Goal: Task Accomplishment & Management: Manage account settings

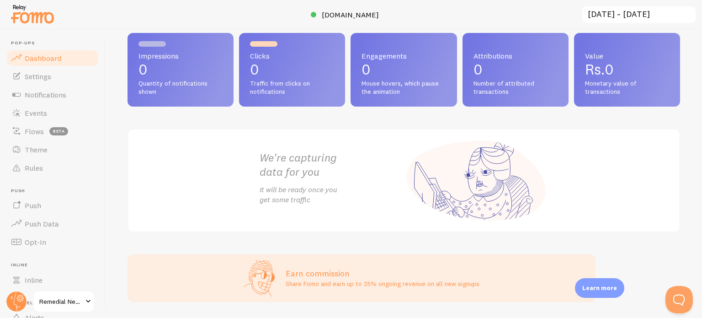
scroll to position [57, 0]
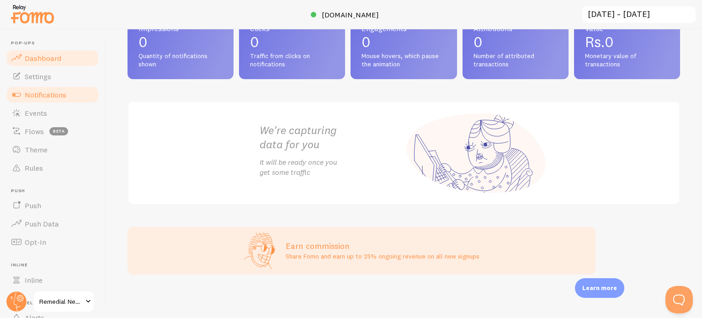
click at [47, 86] on link "Notifications" at bounding box center [52, 94] width 94 height 18
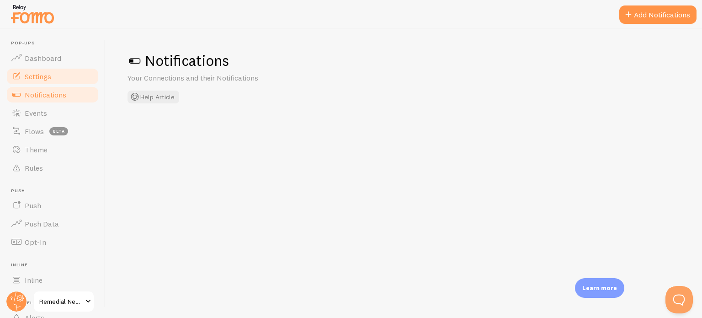
click at [46, 77] on span "Settings" at bounding box center [38, 76] width 27 height 9
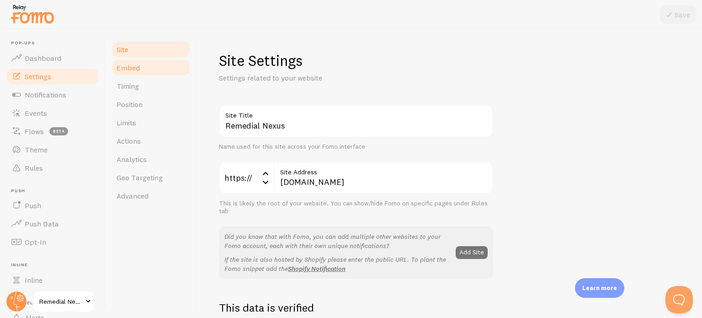
click at [142, 73] on link "Embed" at bounding box center [151, 68] width 80 height 18
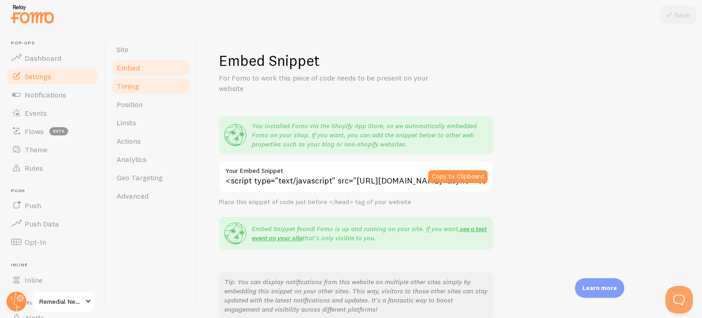
click at [129, 91] on link "Timing" at bounding box center [151, 86] width 80 height 18
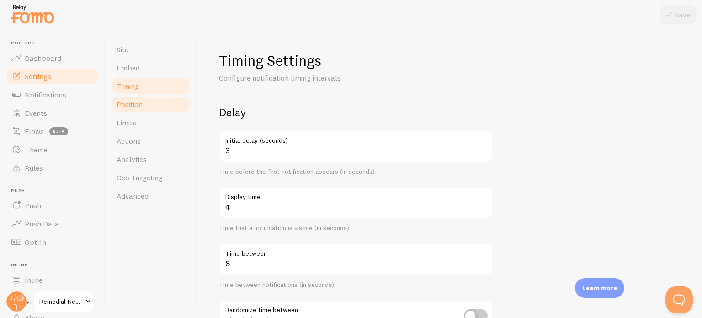
click at [144, 96] on link "Position" at bounding box center [151, 104] width 80 height 18
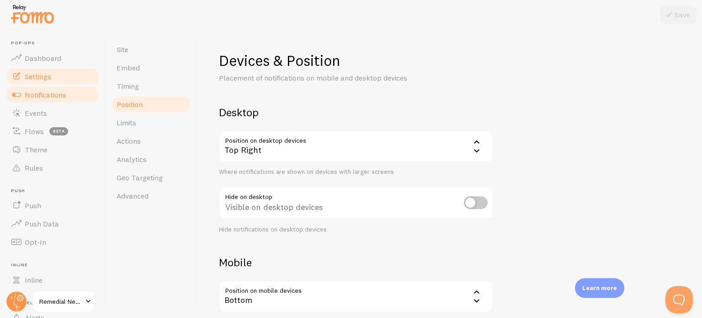
click at [62, 98] on span "Notifications" at bounding box center [46, 94] width 42 height 9
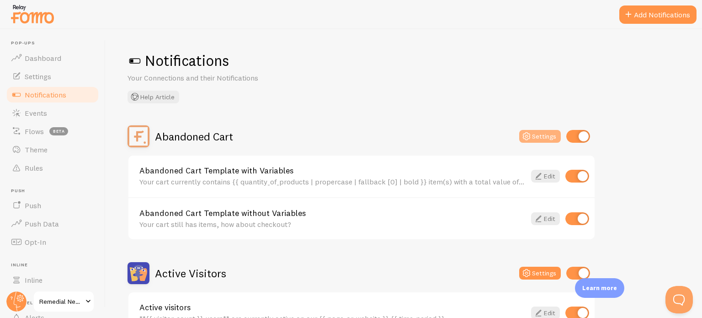
click at [524, 134] on icon at bounding box center [526, 136] width 11 height 11
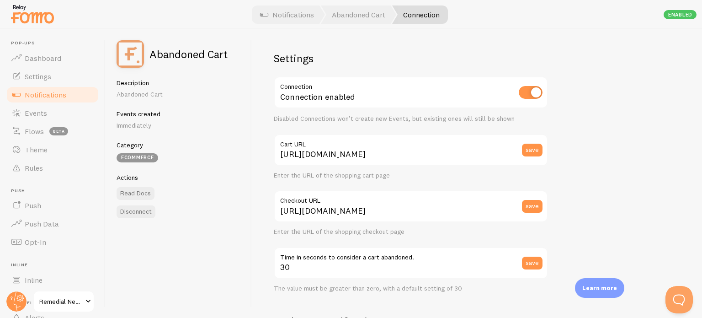
scroll to position [183, 0]
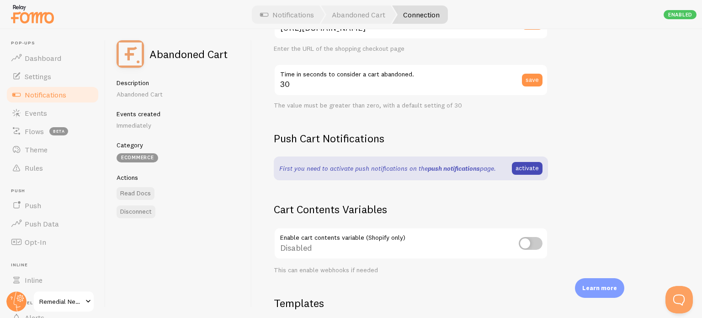
click at [459, 170] on link "push notifications" at bounding box center [454, 168] width 52 height 8
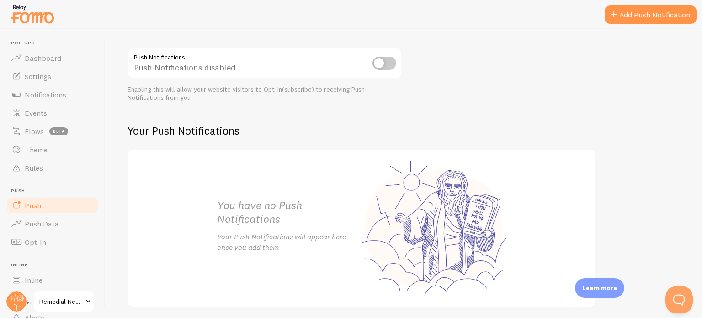
scroll to position [132, 0]
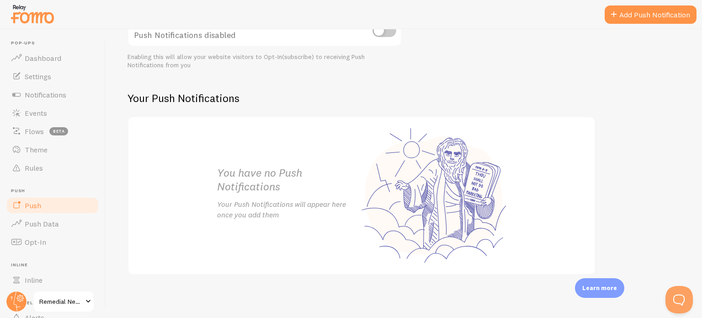
drag, startPoint x: 3, startPoint y: 5, endPoint x: 62, endPoint y: 19, distance: 60.9
click at [62, 19] on div at bounding box center [351, 14] width 702 height 29
click at [115, 88] on div "Push Notifications NEW Enhance user engagement with real-time Push Notification…" at bounding box center [404, 173] width 597 height 288
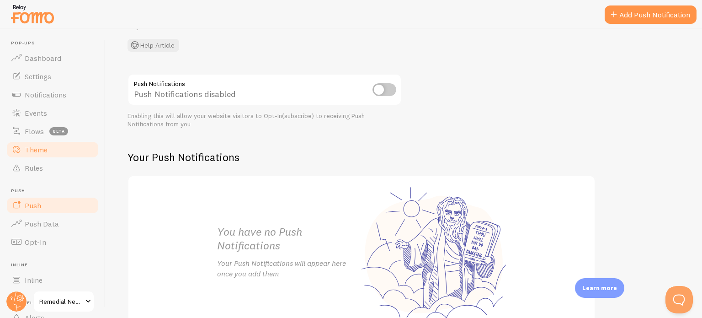
scroll to position [0, 0]
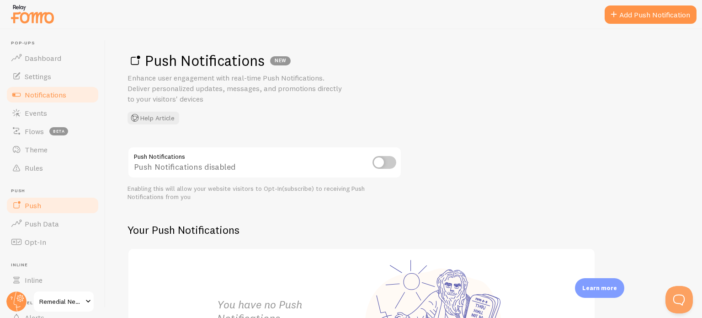
click at [32, 91] on span "Notifications" at bounding box center [46, 94] width 42 height 9
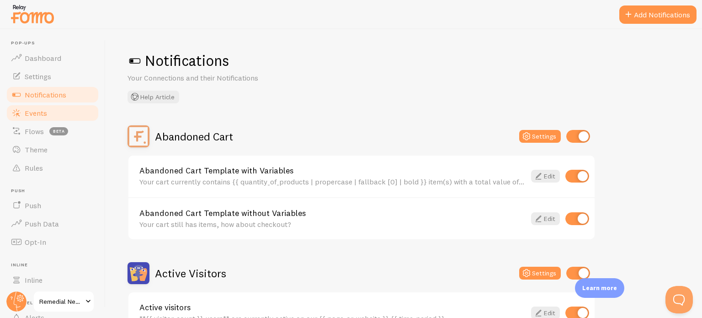
click at [37, 117] on link "Events" at bounding box center [52, 113] width 94 height 18
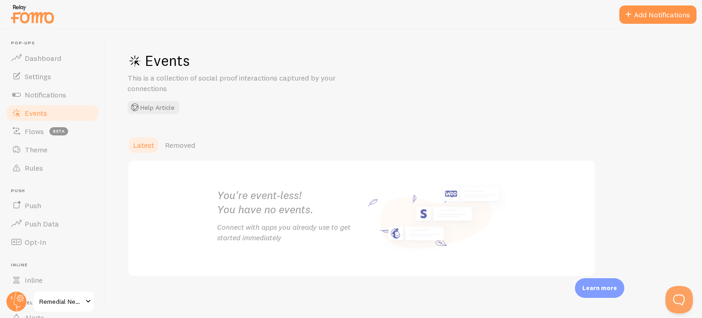
click at [38, 104] on link "Events" at bounding box center [52, 113] width 94 height 18
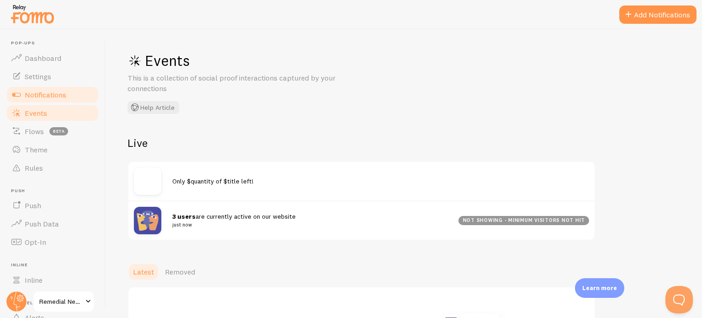
click at [42, 101] on link "Notifications" at bounding box center [52, 94] width 94 height 18
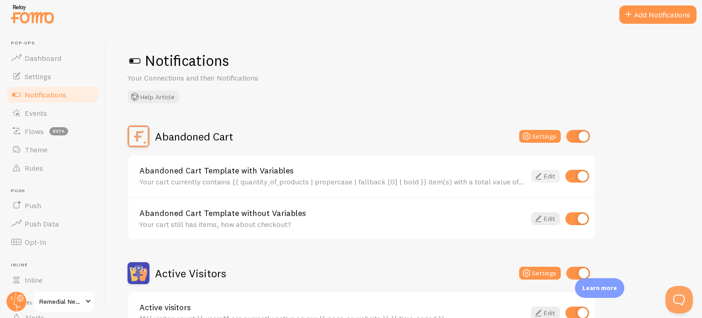
click at [540, 181] on icon at bounding box center [538, 176] width 11 height 11
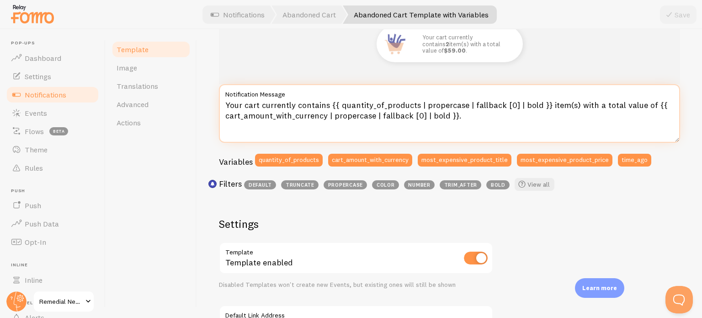
drag, startPoint x: 326, startPoint y: 102, endPoint x: 220, endPoint y: 105, distance: 106.5
click at [220, 105] on textarea "Your cart currently contains {{ quantity_of_products | propercase | fallback [0…" at bounding box center [449, 113] width 461 height 59
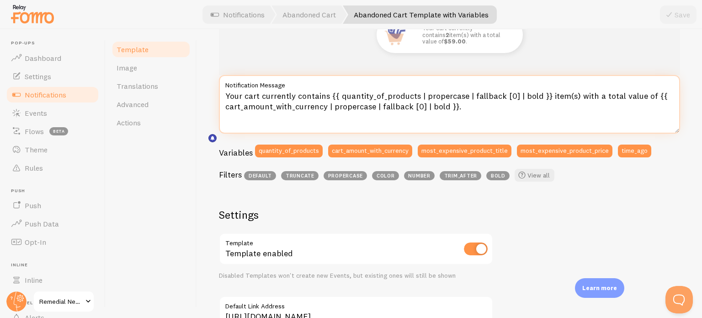
scroll to position [91, 0]
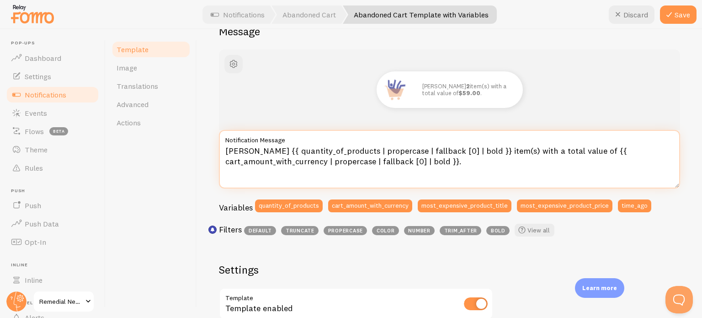
click at [355, 161] on textarea "[PERSON_NAME] {{ quantity_of_products | propercase | fallback [0] | bold }} ite…" at bounding box center [449, 159] width 461 height 59
drag, startPoint x: 288, startPoint y: 148, endPoint x: 367, endPoint y: 146, distance: 79.1
click at [367, 146] on textarea "[PERSON_NAME] {{ quantity_of_products | propercase | fallback [0] | bold }} ite…" at bounding box center [449, 159] width 461 height 59
click at [488, 165] on textarea "[PERSON_NAME] {{ quantity_of_products | propercase | fallback [0] | bold }} ite…" at bounding box center [449, 159] width 461 height 59
drag, startPoint x: 286, startPoint y: 149, endPoint x: 409, endPoint y: 149, distance: 123.0
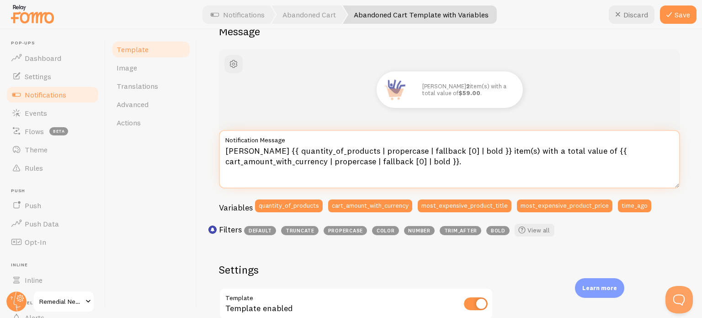
click at [409, 149] on textarea "[PERSON_NAME] {{ quantity_of_products | propercase | fallback [0] | bold }} ite…" at bounding box center [449, 159] width 461 height 59
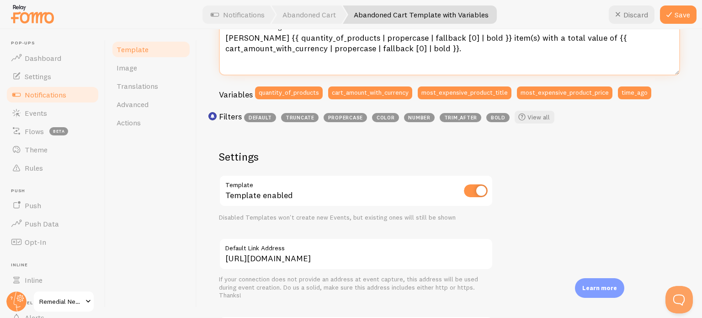
scroll to position [91, 0]
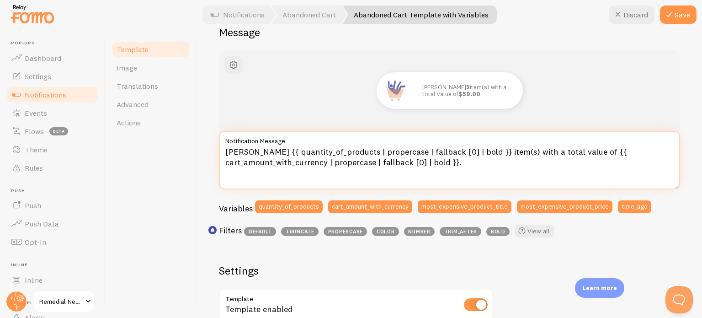
drag, startPoint x: 278, startPoint y: 152, endPoint x: 463, endPoint y: 162, distance: 184.9
click at [463, 162] on textarea "[PERSON_NAME] {{ quantity_of_products | propercase | fallback [0] | bold }} ite…" at bounding box center [449, 160] width 461 height 59
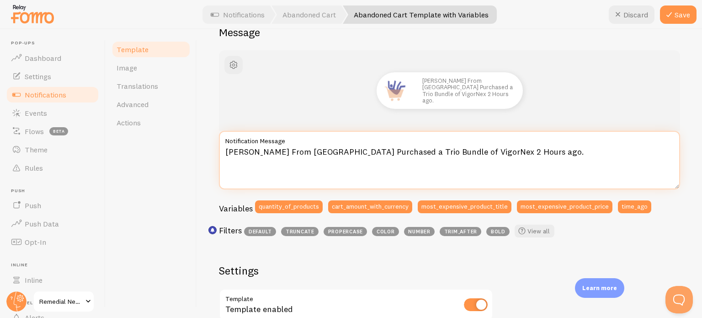
click at [453, 149] on textarea "[PERSON_NAME] From [GEOGRAPHIC_DATA] Purchased a Trio Bundle of VigorNex 2 Hour…" at bounding box center [449, 160] width 461 height 59
click at [476, 150] on textarea "[PERSON_NAME] From [GEOGRAPHIC_DATA] Purchased a Trio Bundle of VigorNex 2 Hour…" at bounding box center [449, 160] width 461 height 59
click at [474, 152] on textarea "[PERSON_NAME] From [GEOGRAPHIC_DATA] Purchased a Trio Bundle of VigorNex 2 Hour…" at bounding box center [449, 160] width 461 height 59
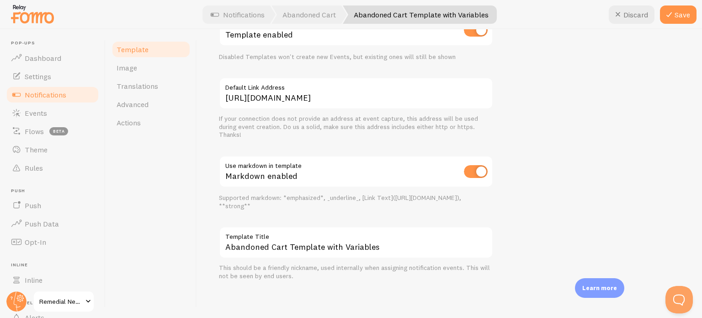
scroll to position [182, 0]
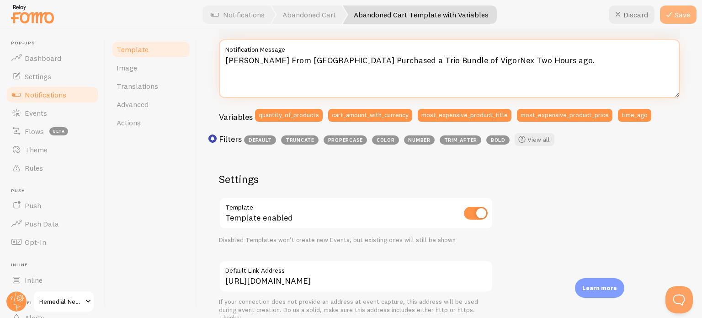
type textarea "[PERSON_NAME] From [GEOGRAPHIC_DATA] Purchased a Trio Bundle of VigorNex Two Ho…"
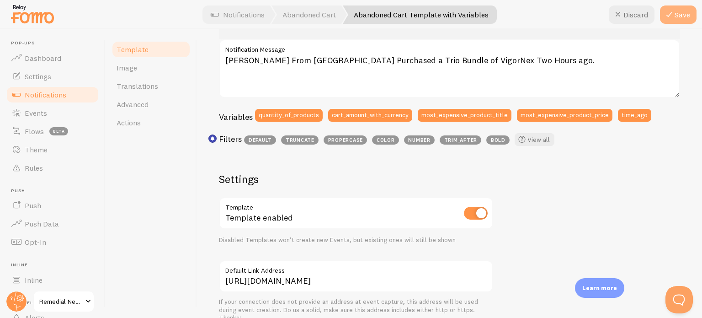
click at [682, 14] on button "Save" at bounding box center [678, 14] width 37 height 18
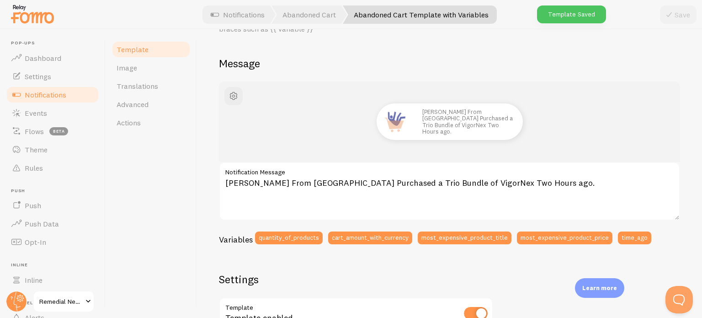
scroll to position [45, 0]
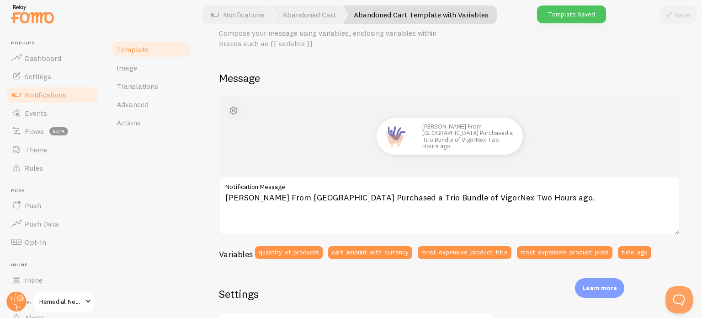
click at [234, 113] on span "button" at bounding box center [233, 110] width 11 height 11
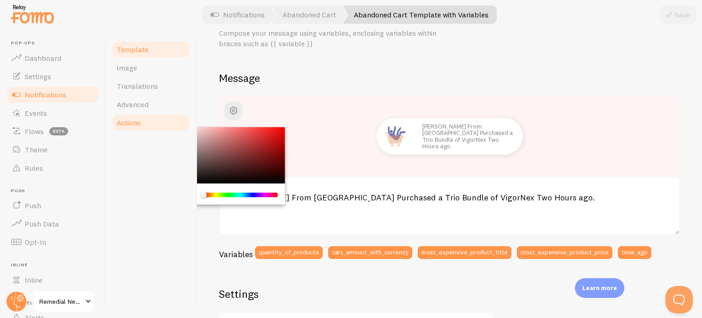
drag, startPoint x: 231, startPoint y: 144, endPoint x: 186, endPoint y: 123, distance: 50.3
click at [186, 123] on div "Template Image Translations Advanced Actions Abandoned Cart Template with Varia…" at bounding box center [404, 173] width 597 height 288
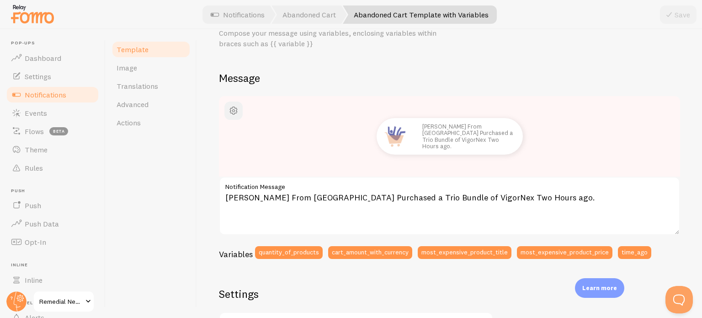
click at [227, 104] on button "button" at bounding box center [233, 110] width 18 height 18
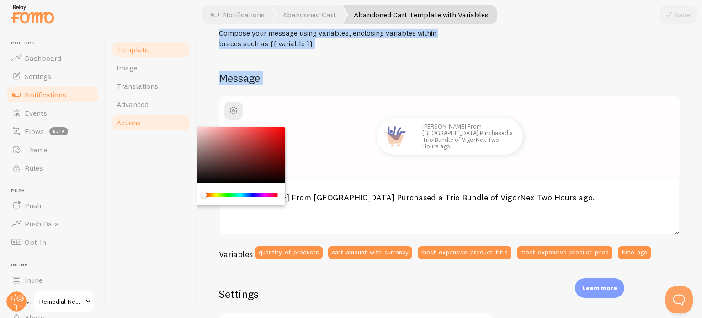
drag, startPoint x: 198, startPoint y: 129, endPoint x: 183, endPoint y: 113, distance: 22.3
click at [183, 113] on div "Template Image Translations Advanced Actions Abandoned Cart Template with Varia…" at bounding box center [404, 173] width 597 height 288
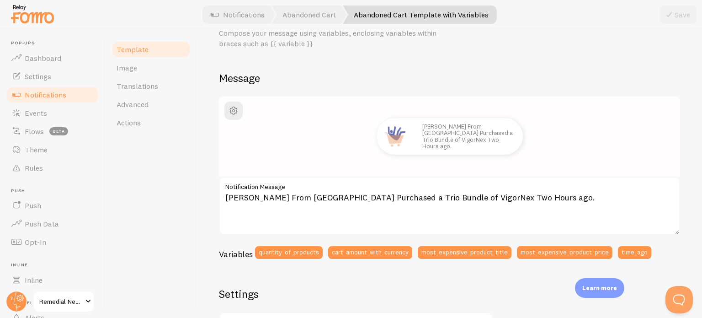
click at [187, 149] on div "Template Image Translations Advanced Actions" at bounding box center [151, 173] width 91 height 288
click at [140, 74] on link "Image" at bounding box center [151, 68] width 80 height 18
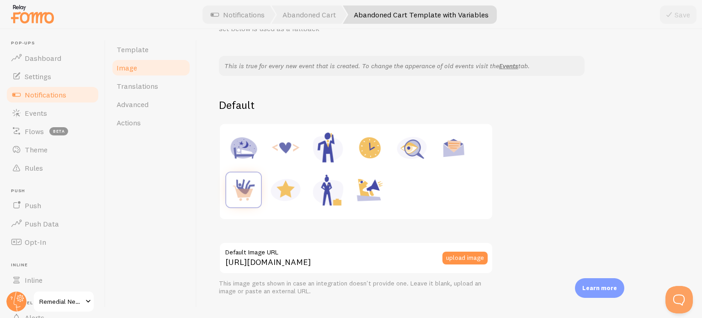
scroll to position [91, 0]
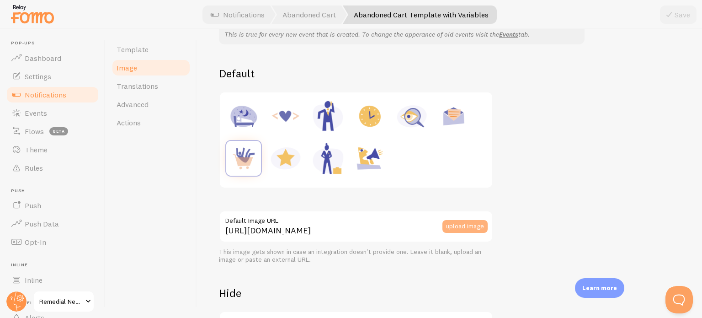
click at [453, 224] on button "upload image" at bounding box center [464, 226] width 45 height 13
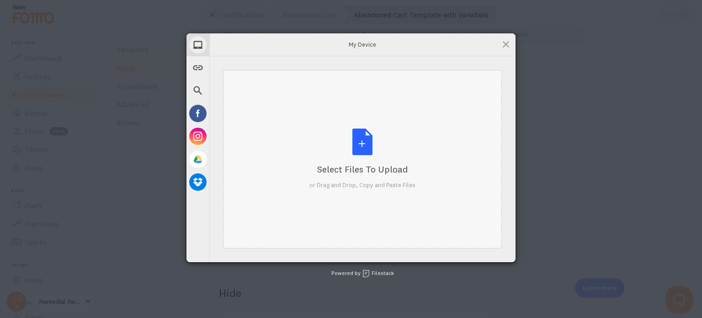
click at [410, 152] on div "Select Files to Upload or Drag and Drop, Copy and Paste Files" at bounding box center [362, 158] width 106 height 61
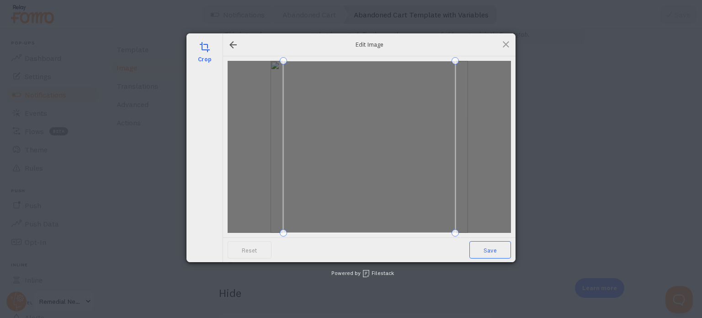
click at [486, 251] on span "Save" at bounding box center [490, 249] width 42 height 17
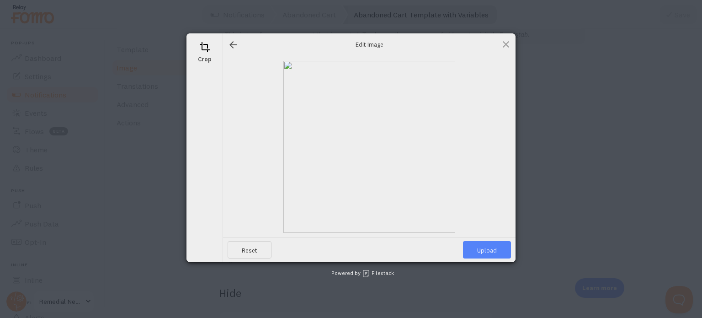
click at [486, 251] on span "Upload" at bounding box center [487, 249] width 48 height 17
type input "[URL][DOMAIN_NAME][DOMAIN_NAME]"
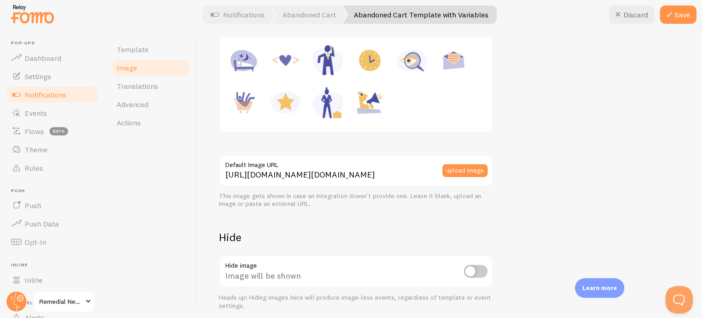
scroll to position [182, 0]
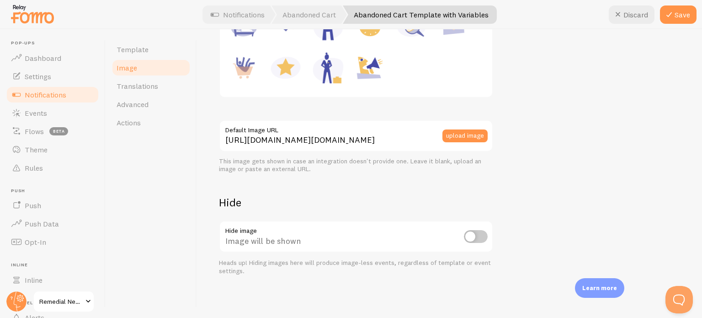
click at [472, 238] on input "checkbox" at bounding box center [476, 236] width 24 height 13
checkbox input "false"
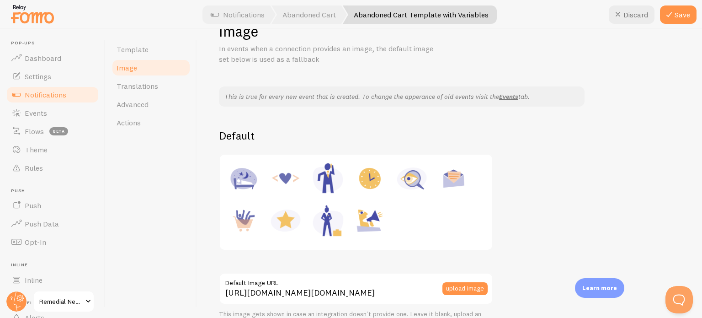
scroll to position [0, 0]
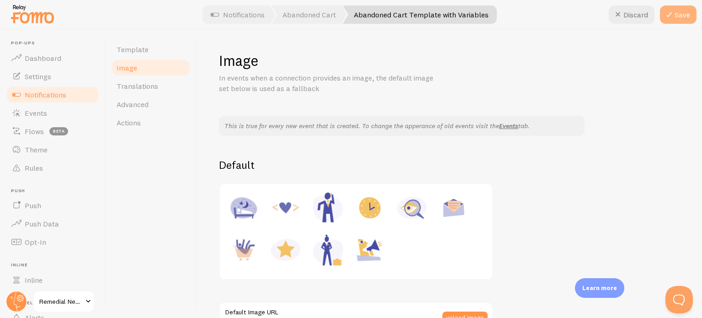
click at [664, 20] on button "Save" at bounding box center [678, 14] width 37 height 18
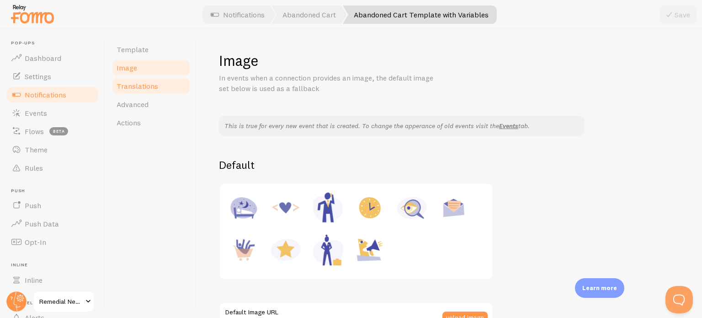
click at [144, 91] on link "Translations" at bounding box center [151, 86] width 80 height 18
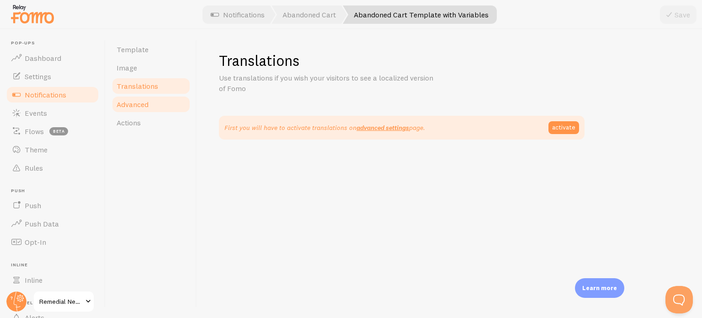
click at [147, 103] on span "Advanced" at bounding box center [133, 104] width 32 height 9
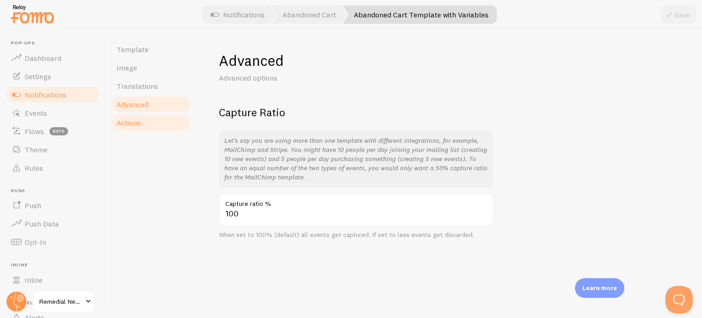
click at [134, 122] on span "Actions" at bounding box center [129, 122] width 24 height 9
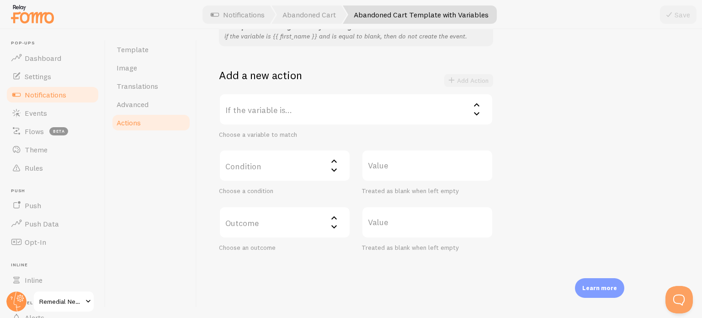
scroll to position [157, 0]
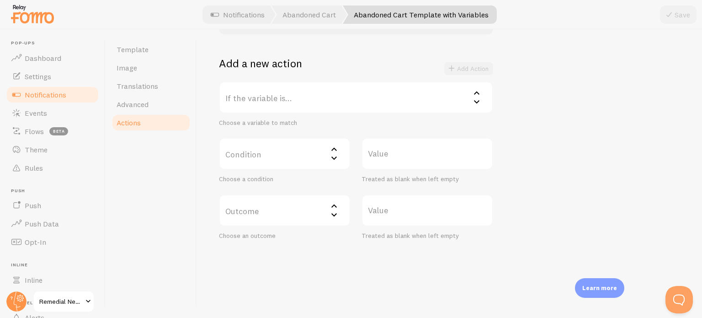
click at [338, 149] on icon at bounding box center [334, 149] width 11 height 11
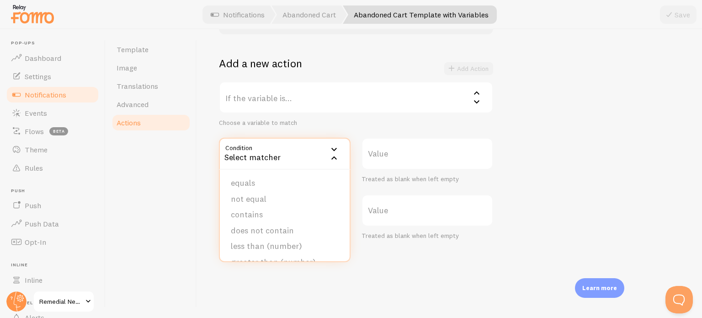
click at [325, 144] on div "Select matcher" at bounding box center [285, 154] width 132 height 32
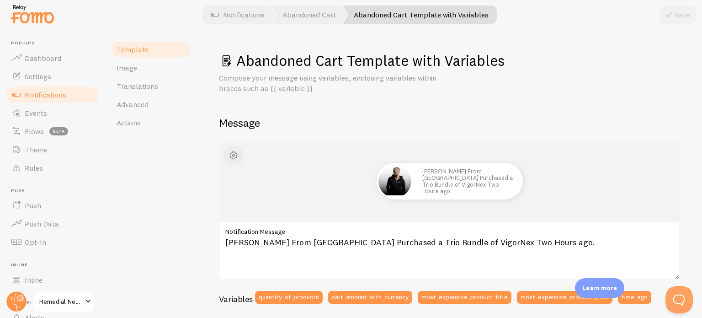
scroll to position [46, 0]
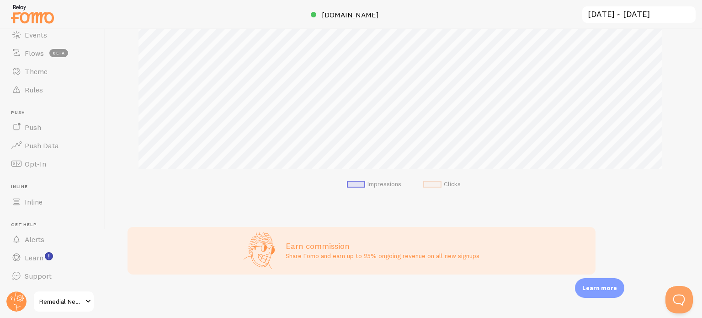
click at [80, 297] on span "Remedial Nexus" at bounding box center [60, 301] width 43 height 11
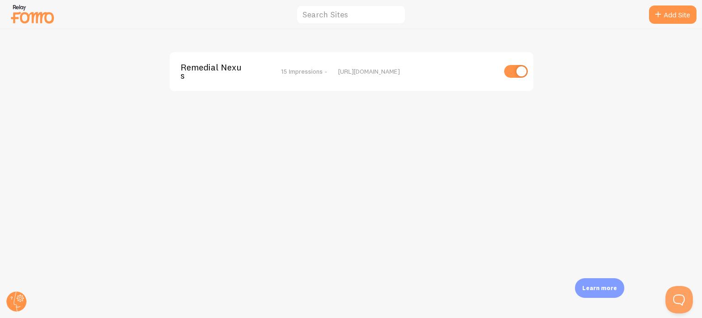
click at [520, 73] on input "checkbox" at bounding box center [516, 71] width 24 height 13
checkbox input "false"
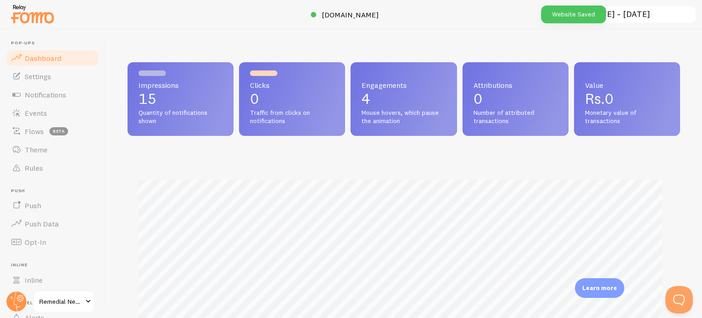
scroll to position [240, 545]
